Goal: Navigation & Orientation: Find specific page/section

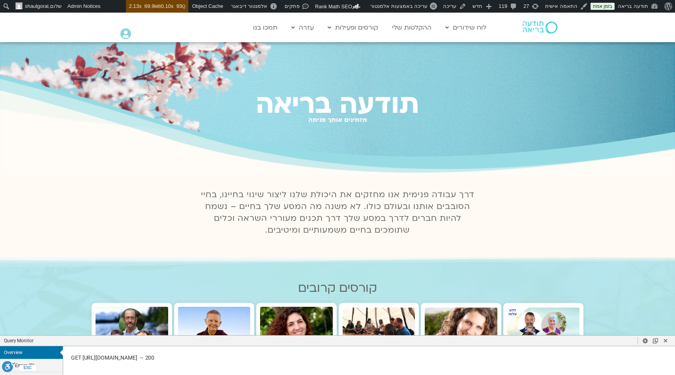
click at [592, 146] on div "תודעה בריאה מזמינים אותך פנימה" at bounding box center [337, 109] width 675 height 135
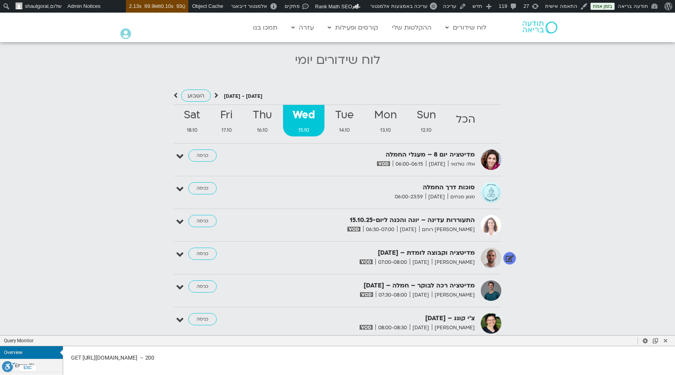
scroll to position [744, 0]
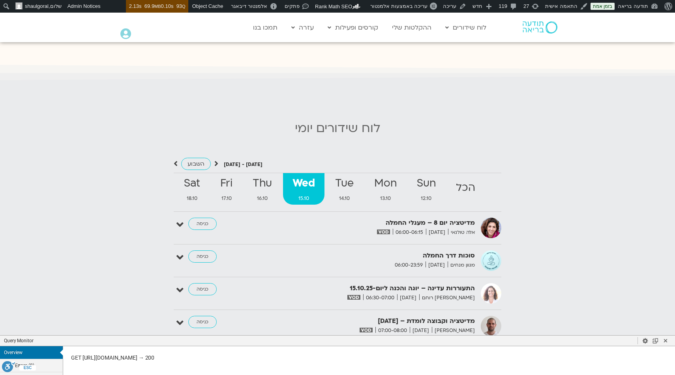
click at [235, 66] on icon at bounding box center [338, 73] width 1600 height 22
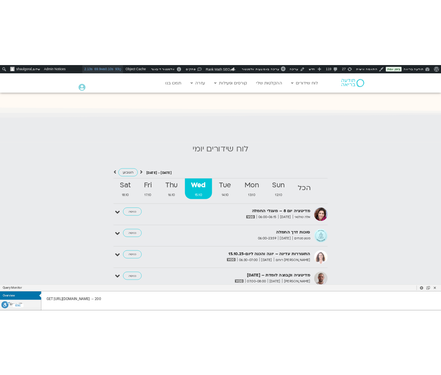
scroll to position [702, 0]
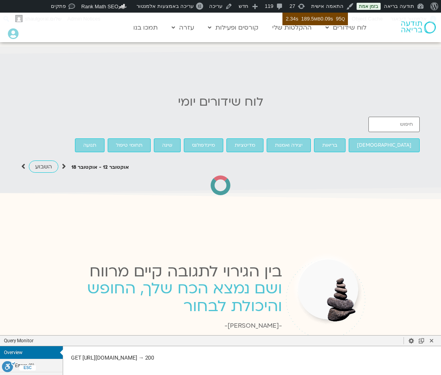
scroll to position [655, 0]
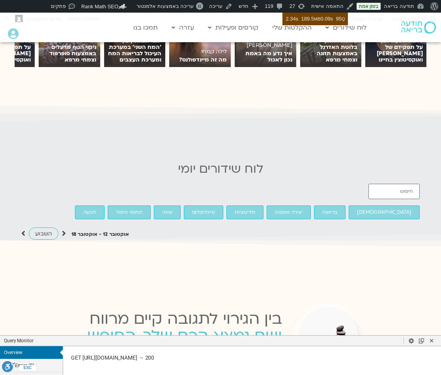
click at [247, 126] on section at bounding box center [220, 131] width 441 height 56
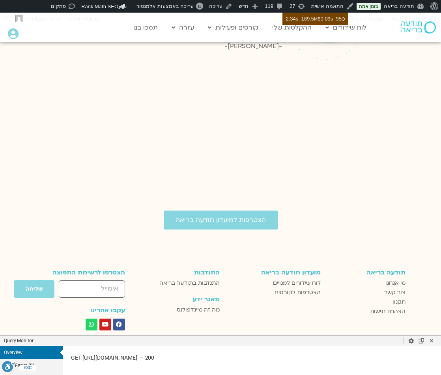
scroll to position [713, 0]
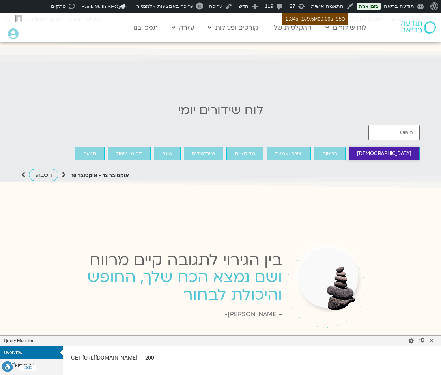
click at [357, 150] on span "בודהיזם" at bounding box center [384, 154] width 54 height 8
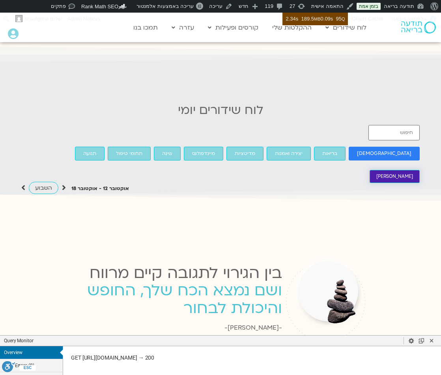
click at [390, 173] on span "פמה צ׳ודרון" at bounding box center [394, 177] width 37 height 8
click at [322, 150] on span "בריאות" at bounding box center [329, 154] width 15 height 8
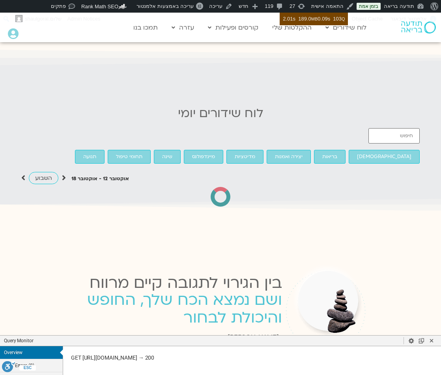
scroll to position [713, 0]
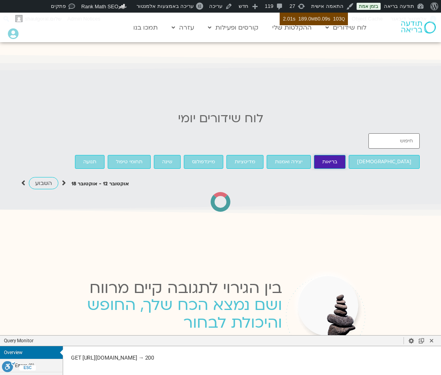
click at [322, 158] on span "בריאות" at bounding box center [329, 162] width 15 height 8
click at [271, 155] on button "יצירה ואמנות" at bounding box center [289, 162] width 44 height 14
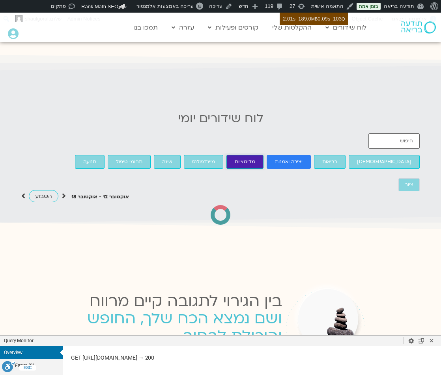
click at [235, 158] on span "מדיטציות" at bounding box center [245, 162] width 21 height 8
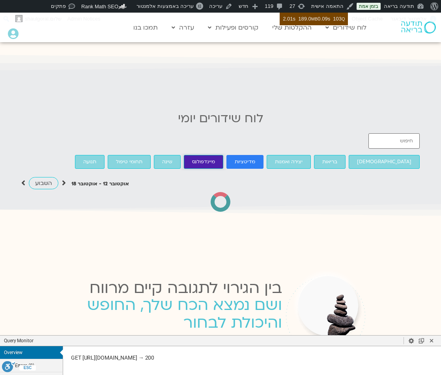
click at [192, 158] on span "מיינדפולנס" at bounding box center [203, 162] width 23 height 8
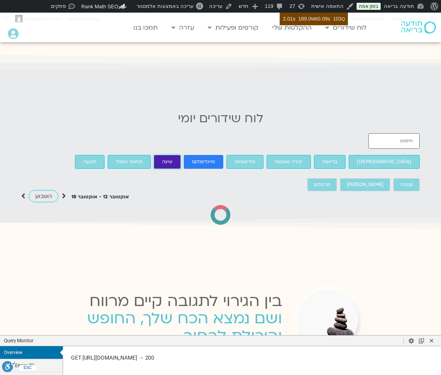
click at [154, 155] on button "שינה" at bounding box center [167, 162] width 27 height 14
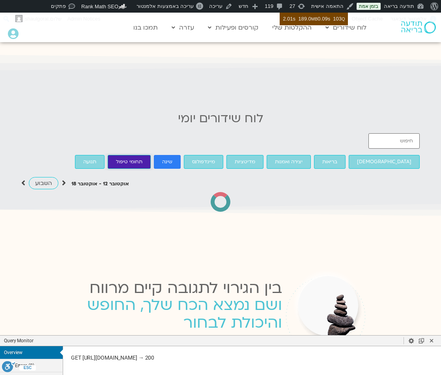
click at [116, 158] on span "תחומי טיפול" at bounding box center [129, 162] width 26 height 8
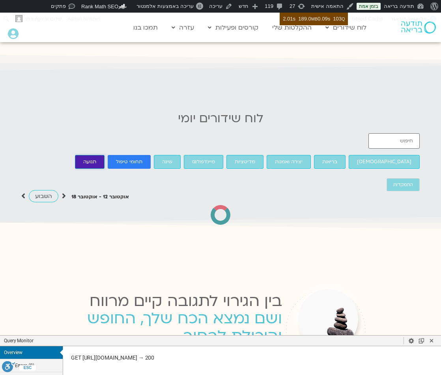
click at [83, 158] on span "תנועה" at bounding box center [89, 162] width 13 height 8
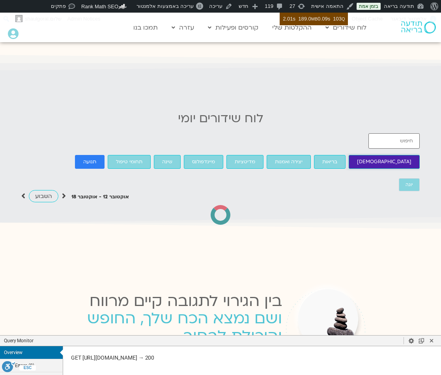
click at [349, 155] on button "בודהיזם" at bounding box center [384, 162] width 71 height 14
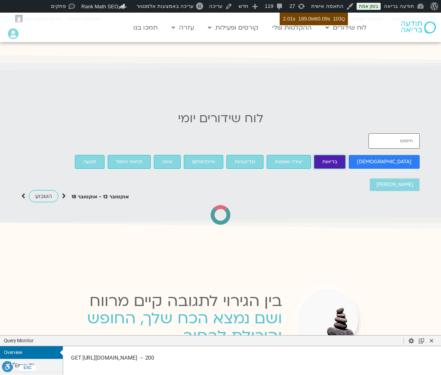
click at [322, 158] on span "בריאות" at bounding box center [329, 162] width 15 height 8
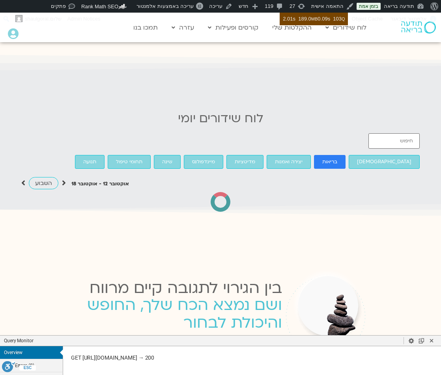
click at [245, 153] on div "בודהיזם בריאות יצירה ואמנות מדיטציות מיינדפולנס שינה תחומי טיפול" at bounding box center [247, 161] width 345 height 17
click at [275, 158] on span "יצירה ואמנות" at bounding box center [289, 162] width 28 height 8
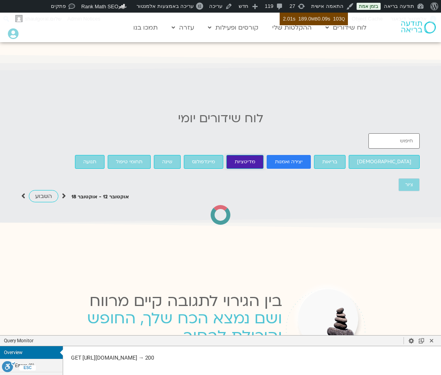
click at [235, 158] on span "מדיטציות" at bounding box center [245, 162] width 21 height 8
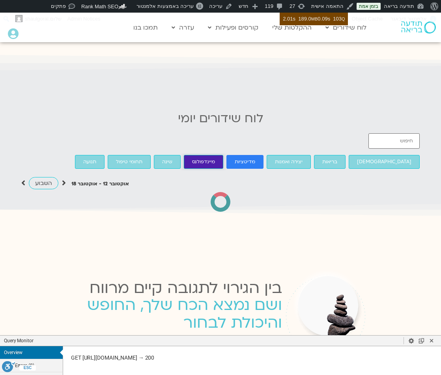
click at [192, 158] on span "מיינדפולנס" at bounding box center [203, 162] width 23 height 8
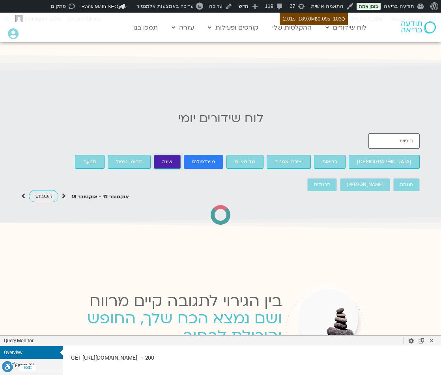
click at [154, 155] on button "שינה" at bounding box center [167, 162] width 27 height 14
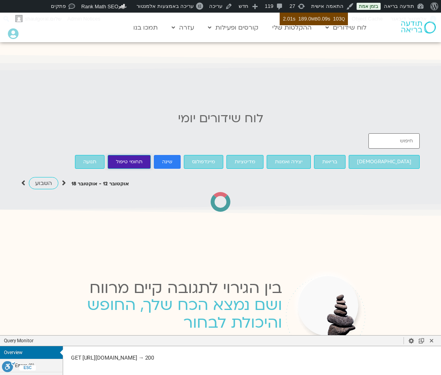
click at [129, 155] on button "תחומי טיפול" at bounding box center [129, 162] width 43 height 14
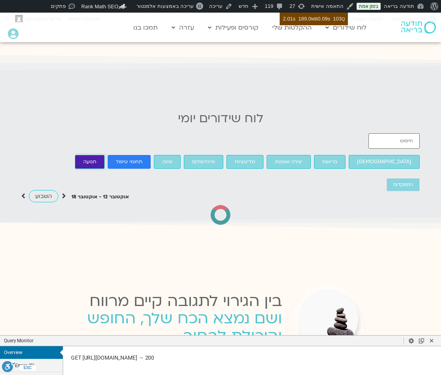
click at [82, 155] on button "תנועה" at bounding box center [90, 162] width 30 height 14
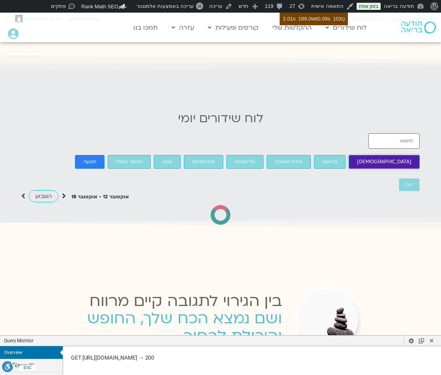
click at [357, 158] on span "בודהיזם" at bounding box center [384, 162] width 54 height 8
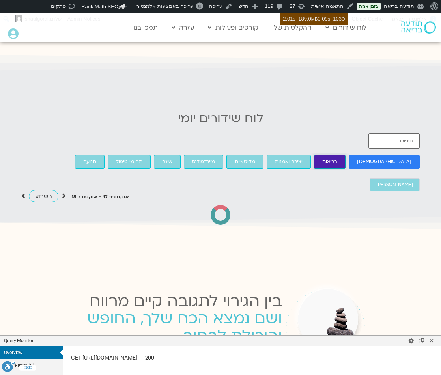
click at [322, 158] on span "בריאות" at bounding box center [329, 162] width 15 height 8
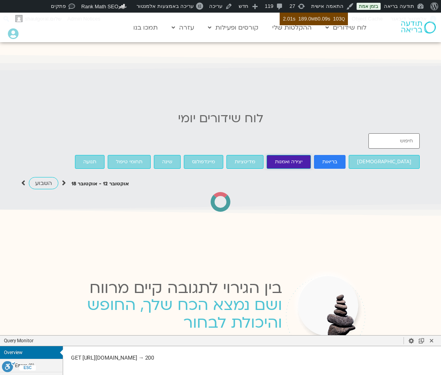
click at [288, 155] on button "יצירה ואמנות" at bounding box center [289, 162] width 44 height 14
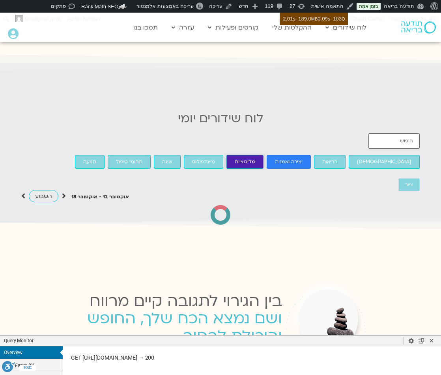
click at [241, 155] on button "מדיטציות" at bounding box center [244, 162] width 37 height 14
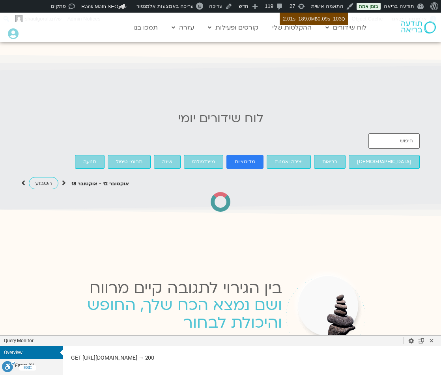
click at [289, 192] on div at bounding box center [220, 202] width 399 height 20
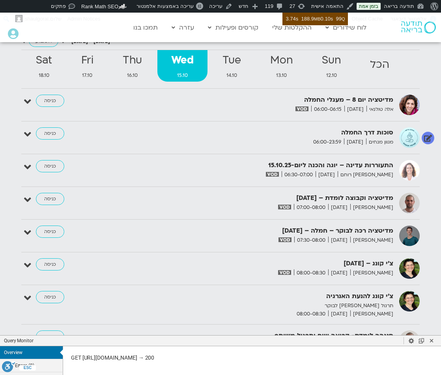
scroll to position [688, 0]
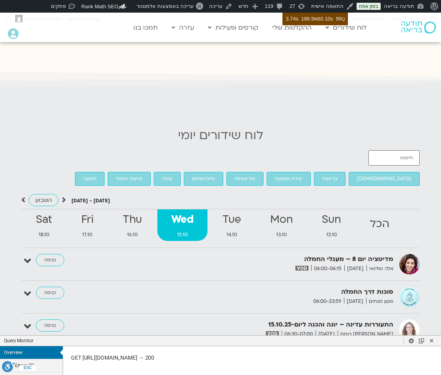
click at [357, 175] on span "בודהיזם" at bounding box center [384, 179] width 54 height 8
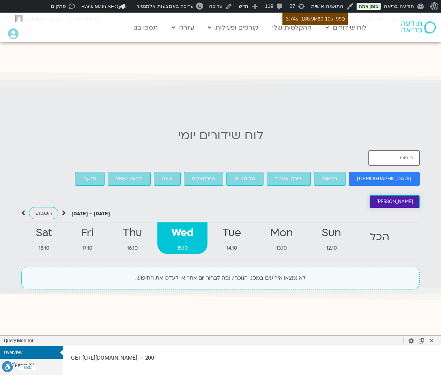
click at [401, 198] on span "פמה צ׳ודרון" at bounding box center [394, 202] width 37 height 8
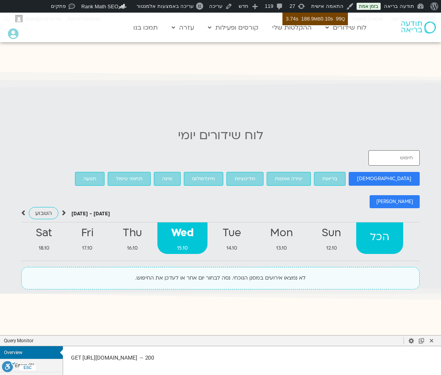
click at [388, 228] on strong "הכל" at bounding box center [379, 237] width 47 height 18
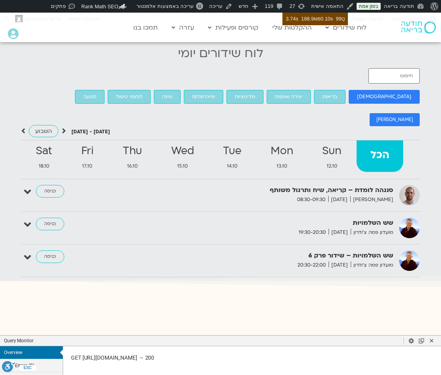
scroll to position [726, 0]
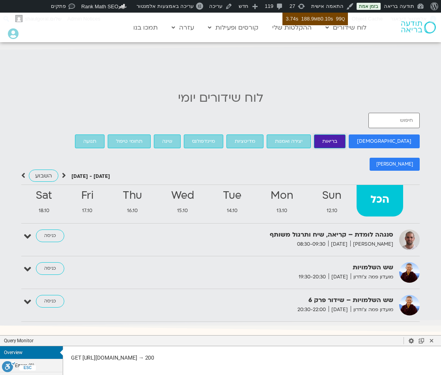
click at [324, 135] on button "בריאות" at bounding box center [330, 142] width 32 height 14
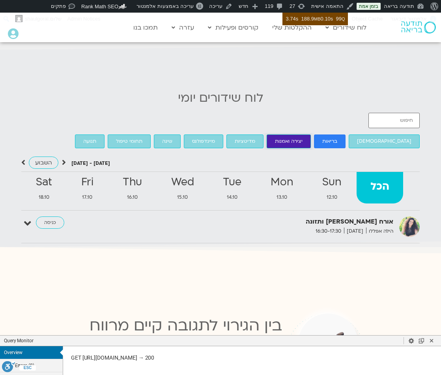
click at [281, 137] on span "יצירה ואמנות" at bounding box center [289, 141] width 28 height 8
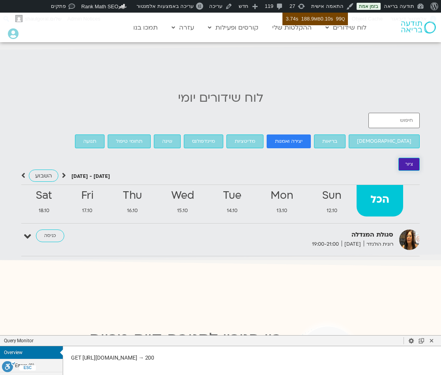
click at [412, 161] on span "ציור" at bounding box center [409, 165] width 8 height 8
click at [235, 137] on span "מדיטציות" at bounding box center [245, 141] width 21 height 8
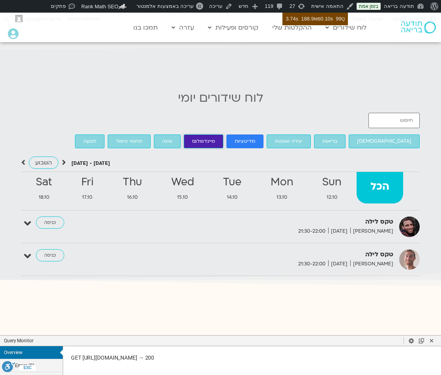
click at [192, 137] on span "מיינדפולנס" at bounding box center [203, 141] width 23 height 8
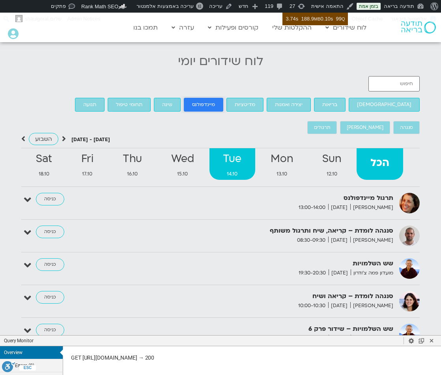
scroll to position [773, 0]
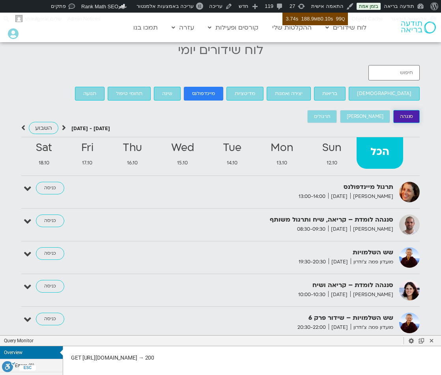
click at [412, 113] on span "סנגהה" at bounding box center [406, 117] width 13 height 8
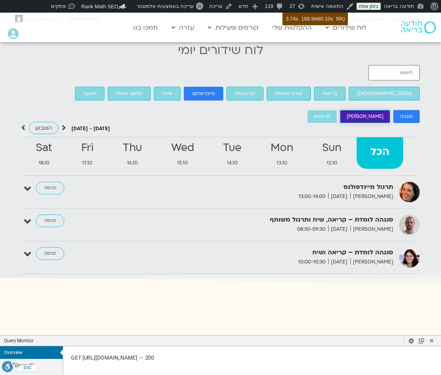
click at [385, 110] on button "פמה צ׳ודרון" at bounding box center [365, 116] width 50 height 13
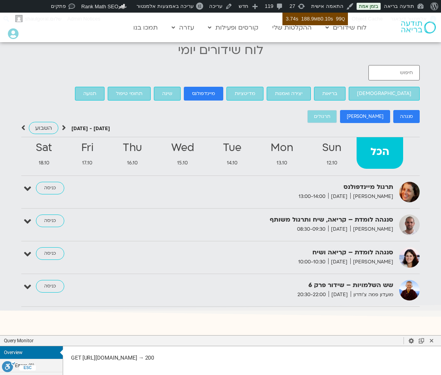
click at [347, 99] on div "חיפוש אירועים בודהיזם בריאות יצירה ואמנות מדיטציות מיינדפולנס" at bounding box center [220, 186] width 399 height 242
click at [330, 113] on span "תרגולים" at bounding box center [322, 117] width 16 height 8
click at [410, 113] on span "סנגהה" at bounding box center [406, 117] width 13 height 8
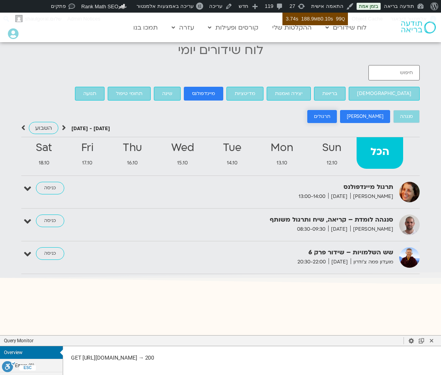
click at [330, 113] on span "תרגולים" at bounding box center [322, 117] width 16 height 8
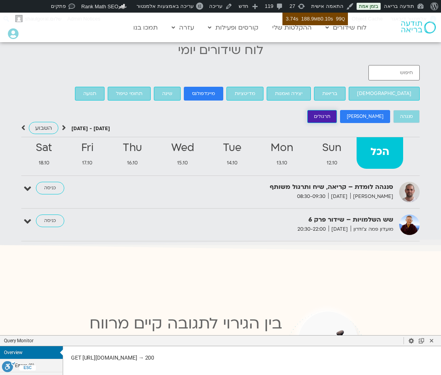
click at [330, 113] on span "תרגולים" at bounding box center [322, 117] width 16 height 8
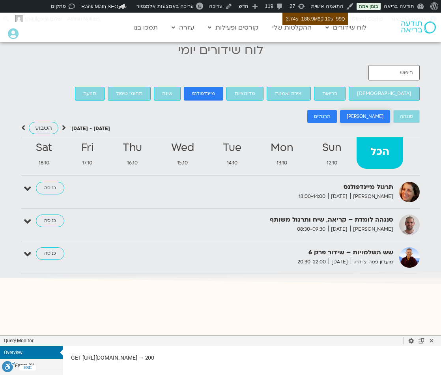
click at [369, 113] on span "פמה צ׳ודרון" at bounding box center [365, 117] width 37 height 8
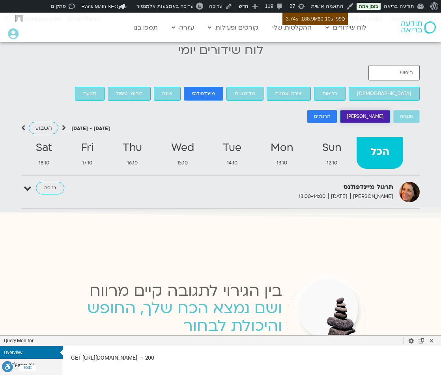
click at [369, 113] on span "פמה צ׳ודרון" at bounding box center [365, 117] width 37 height 8
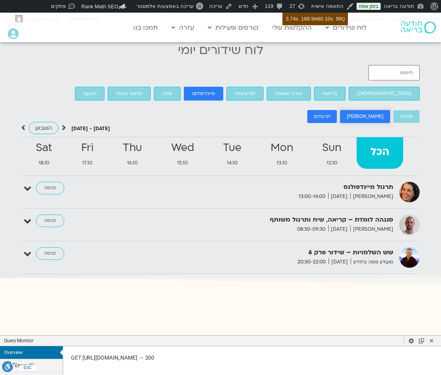
click at [374, 113] on span "פמה צ׳ודרון" at bounding box center [365, 117] width 37 height 8
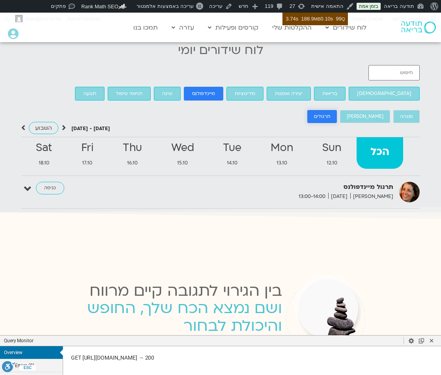
click at [324, 110] on button "תרגולים" at bounding box center [322, 116] width 30 height 13
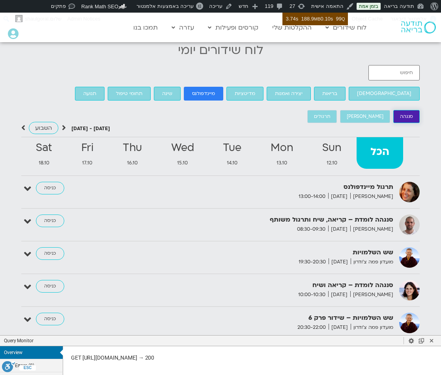
click at [400, 113] on span "סנגהה" at bounding box center [406, 117] width 13 height 8
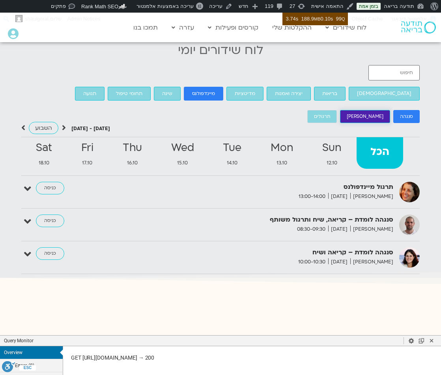
click at [363, 113] on span "פמה צ׳ודרון" at bounding box center [365, 117] width 37 height 8
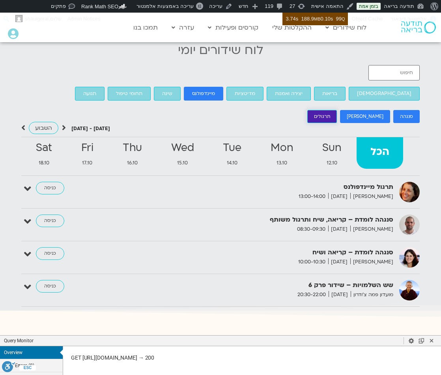
click at [330, 113] on span "תרגולים" at bounding box center [322, 117] width 16 height 8
click at [337, 110] on button "תרגולים" at bounding box center [322, 116] width 30 height 13
click at [377, 113] on span "פמה צ׳ודרון" at bounding box center [365, 117] width 37 height 8
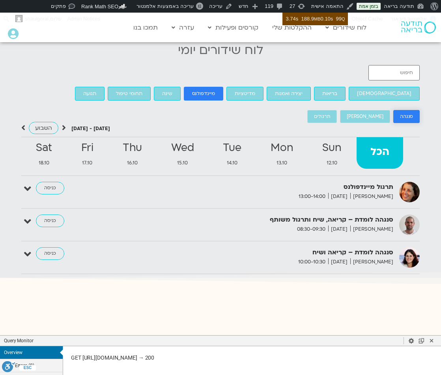
click at [416, 110] on button "סנגהה" at bounding box center [406, 116] width 26 height 13
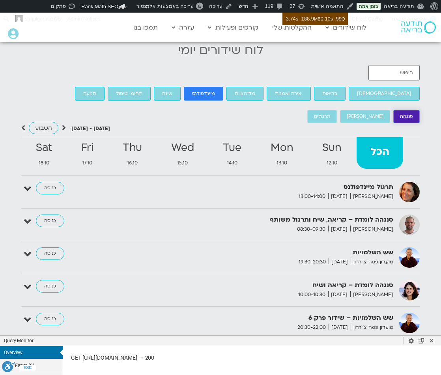
click at [416, 110] on button "סנגהה" at bounding box center [406, 116] width 26 height 13
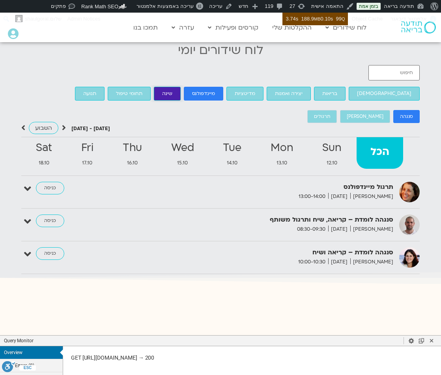
click at [162, 90] on span "שינה" at bounding box center [167, 94] width 10 height 8
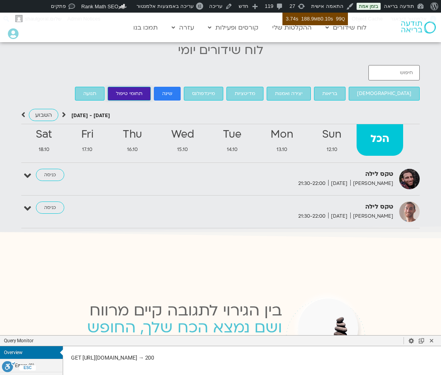
click at [119, 90] on span "תחומי טיפול" at bounding box center [129, 94] width 26 height 8
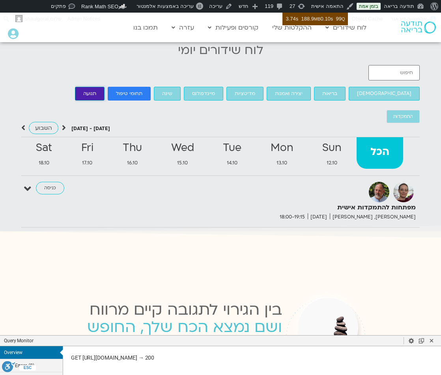
click at [82, 87] on button "תנועה" at bounding box center [90, 94] width 30 height 14
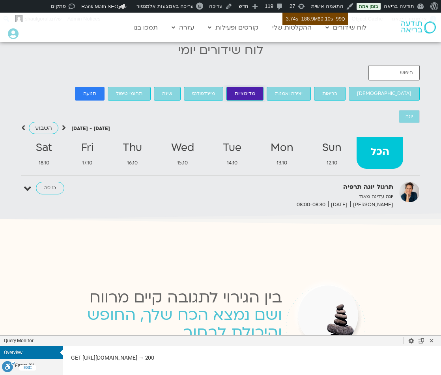
click at [235, 90] on span "מדיטציות" at bounding box center [245, 94] width 21 height 8
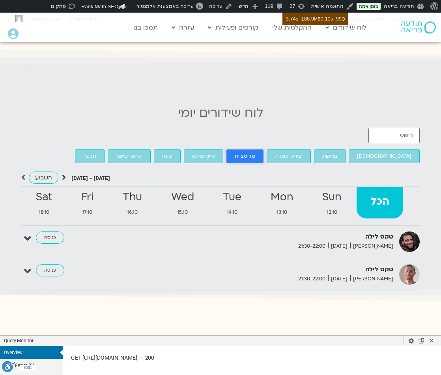
scroll to position [710, 0]
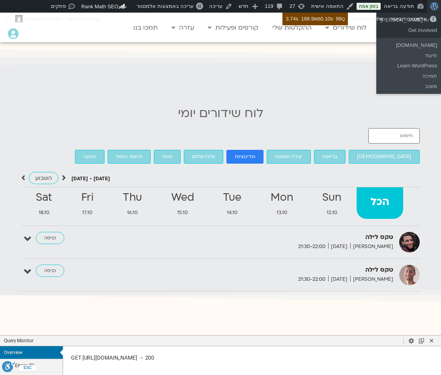
click at [433, 7] on span "סרגל כלים" at bounding box center [435, 5] width 6 height 11
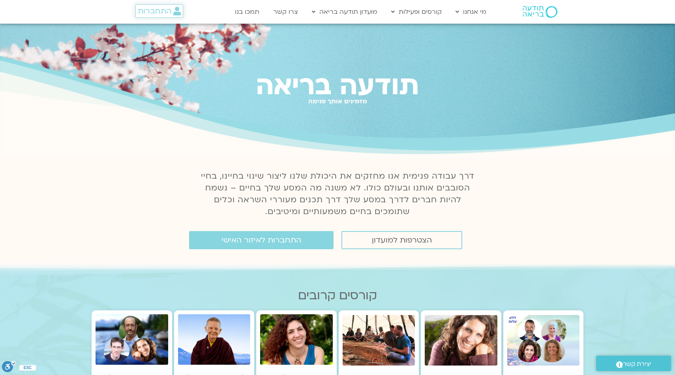
click at [165, 13] on span "התחברות" at bounding box center [155, 11] width 34 height 9
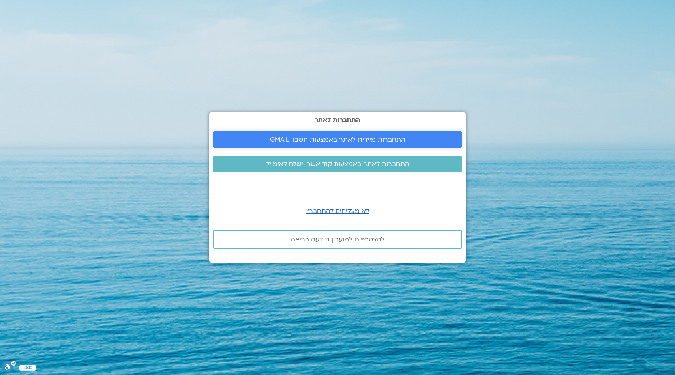
click at [342, 137] on span "התחברות מיידית לאתר באמצעות חשבון GMAIL" at bounding box center [337, 139] width 135 height 7
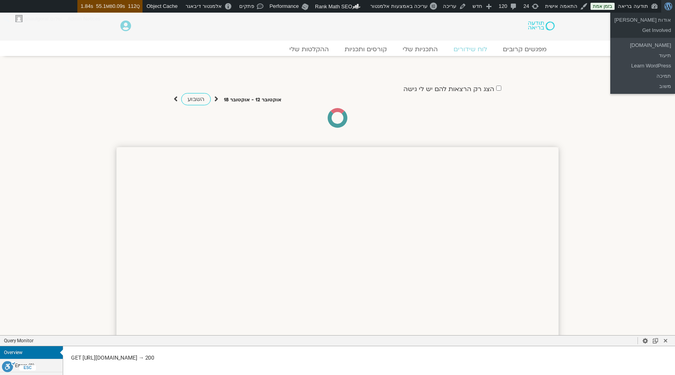
click at [668, 7] on span "סרגל כלים" at bounding box center [669, 5] width 6 height 11
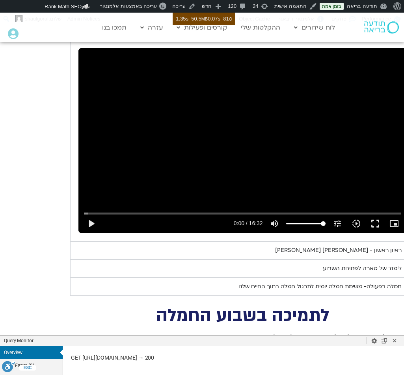
scroll to position [2731, -11]
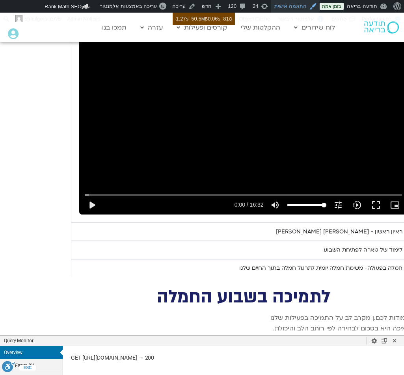
scroll to position [2751, -12]
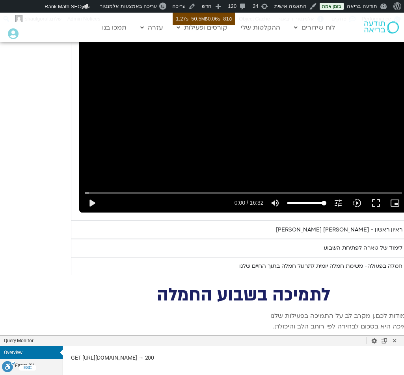
click at [36, 159] on div "יום ראשון - חמלה עצמית השבוע שלנו מתחיל מהבסיס, תרגול של חמלה עצמית – נוכחת וקש…" at bounding box center [214, 80] width 404 height 390
